Goal: Find specific page/section

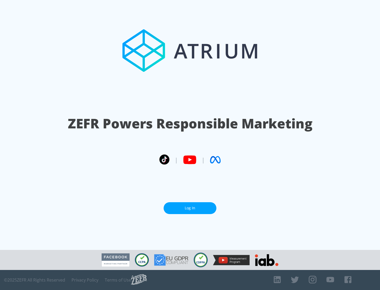
click at [190, 208] on link "Log In" at bounding box center [190, 209] width 53 height 12
